Goal: Task Accomplishment & Management: Use online tool/utility

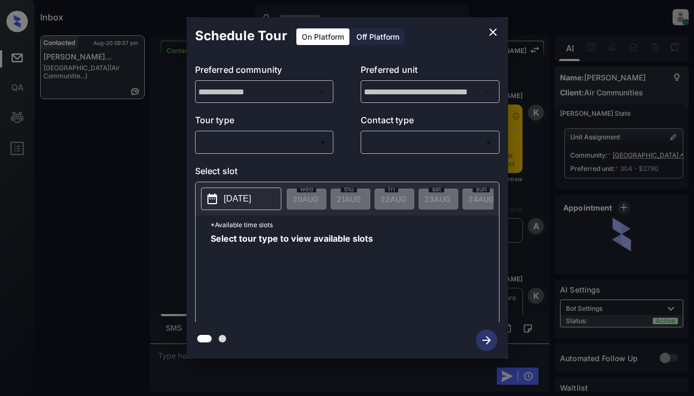
scroll to position [778, 0]
click at [260, 140] on body "Inbox [PERSON_NAME] Online Set yourself offline Set yourself on break Profile S…" at bounding box center [347, 198] width 694 height 396
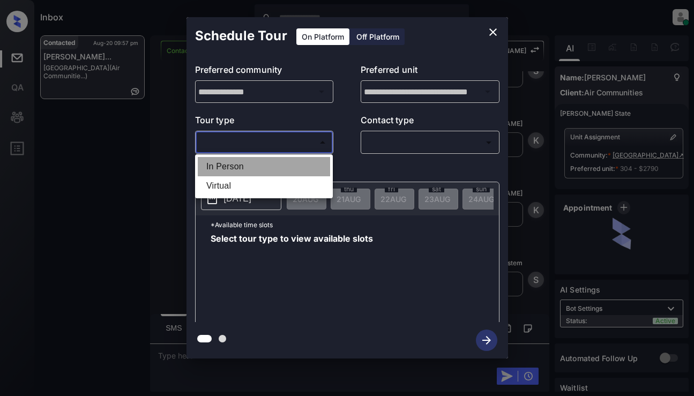
click at [253, 167] on li "In Person" at bounding box center [264, 166] width 132 height 19
type input "********"
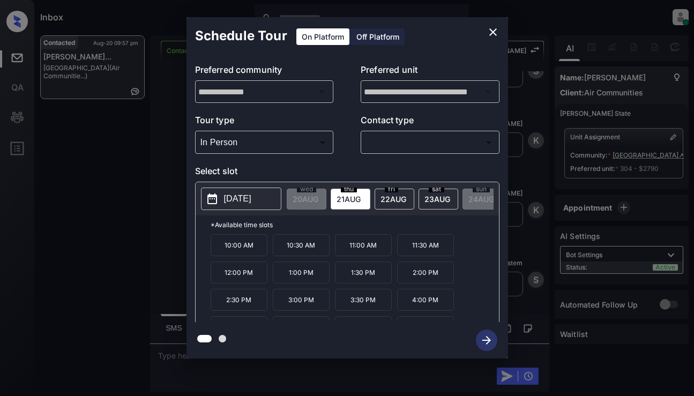
click at [242, 193] on p "[DATE]" at bounding box center [237, 198] width 27 height 13
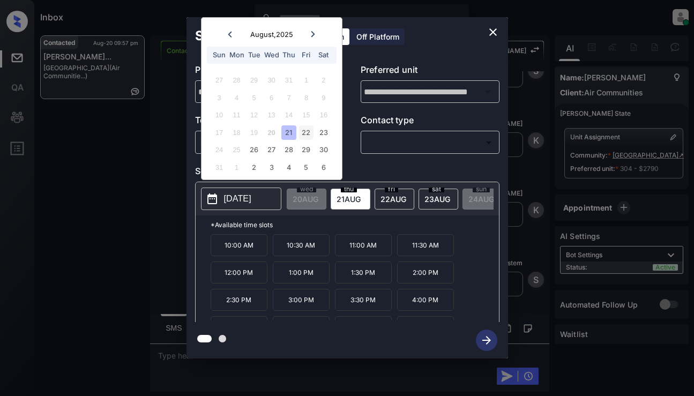
click at [302, 128] on div "22" at bounding box center [306, 132] width 14 height 14
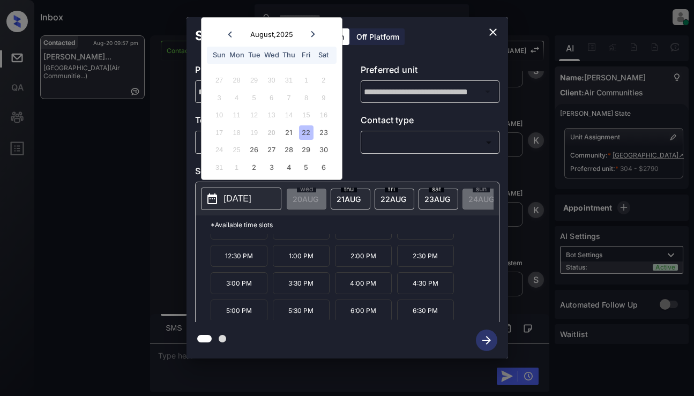
scroll to position [18, 0]
click at [456, 35] on div "Schedule Tour On Platform Off Platform" at bounding box center [348, 36] width 322 height 38
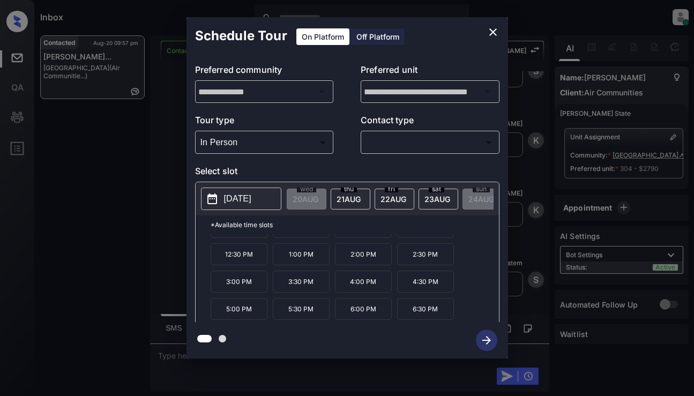
click at [493, 29] on icon "close" at bounding box center [493, 32] width 13 height 13
